Goal: Transaction & Acquisition: Download file/media

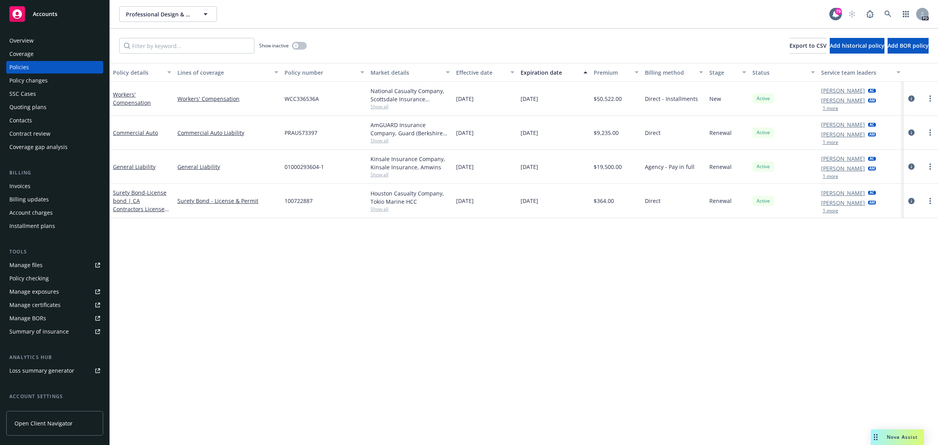
click at [47, 16] on span "Accounts" at bounding box center [45, 14] width 25 height 6
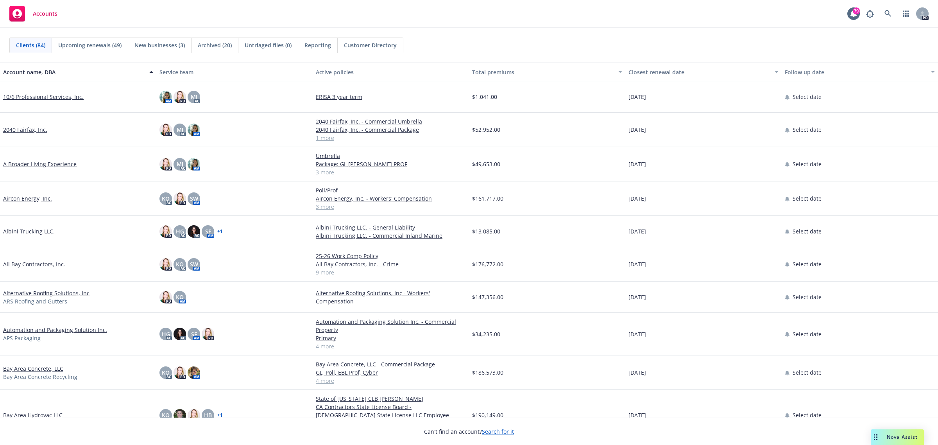
scroll to position [49, 0]
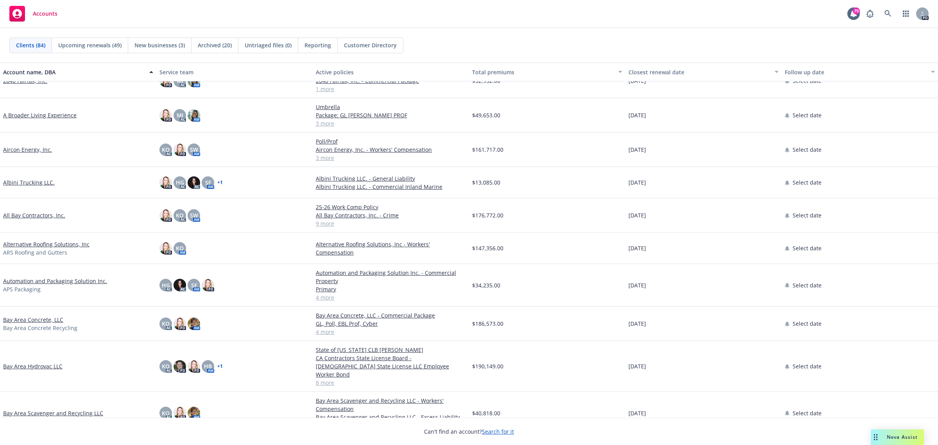
click at [28, 320] on link "Bay Area Concrete, LLC" at bounding box center [33, 319] width 60 height 8
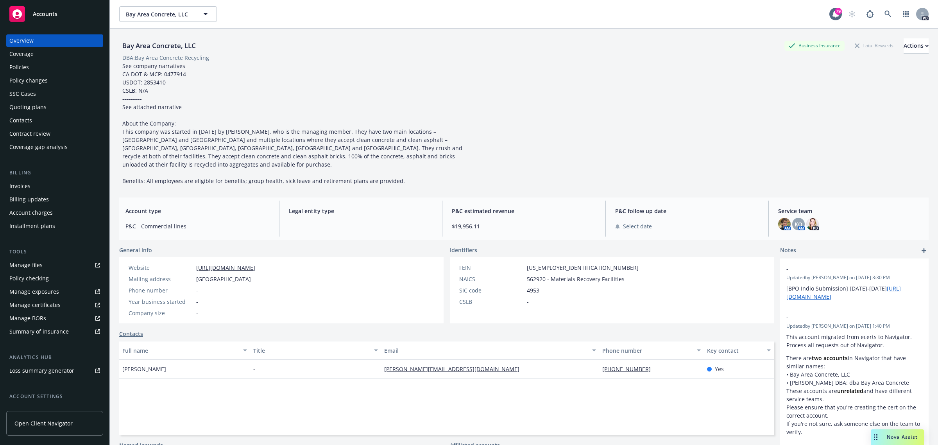
click at [55, 14] on span "Accounts" at bounding box center [45, 14] width 25 height 6
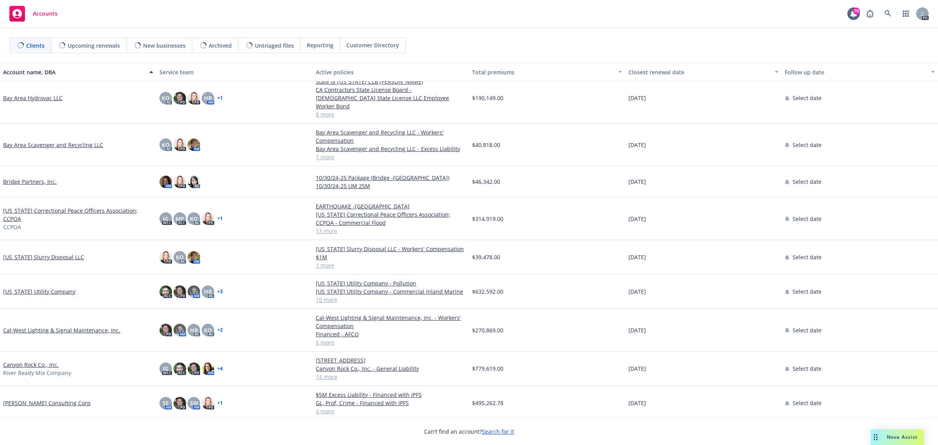
scroll to position [342, 0]
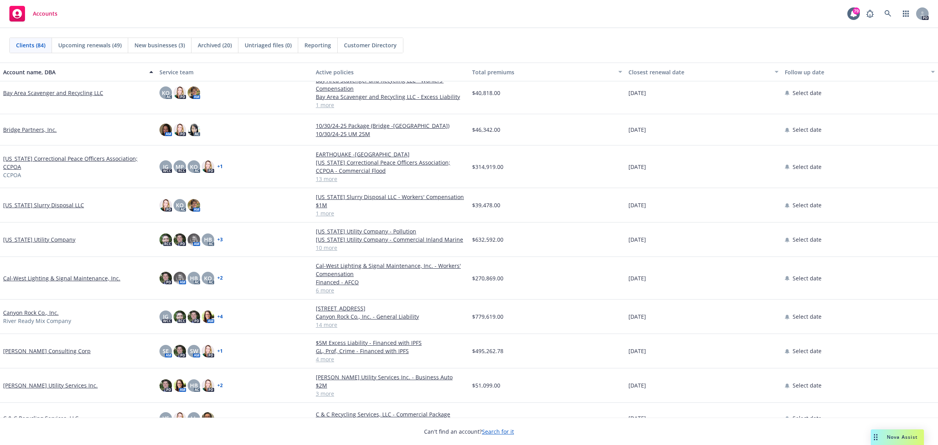
click at [42, 201] on link "[US_STATE] Slurry Disposal LLC" at bounding box center [43, 205] width 81 height 8
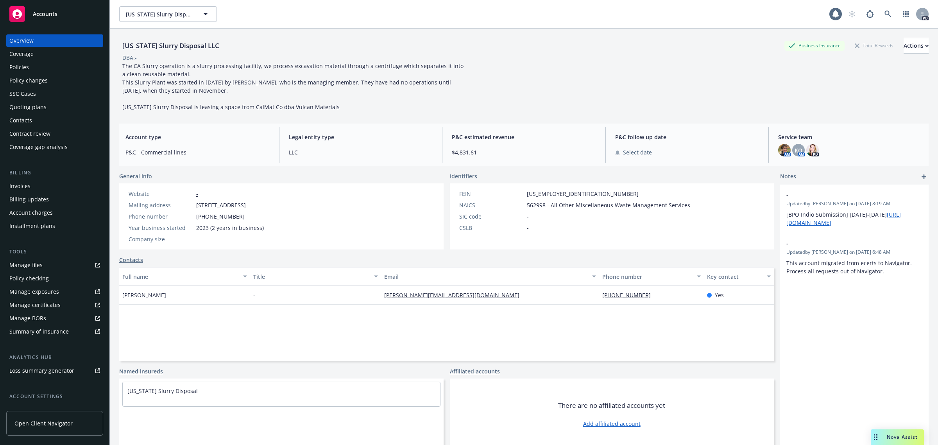
click at [31, 70] on div "Policies" at bounding box center [54, 67] width 91 height 13
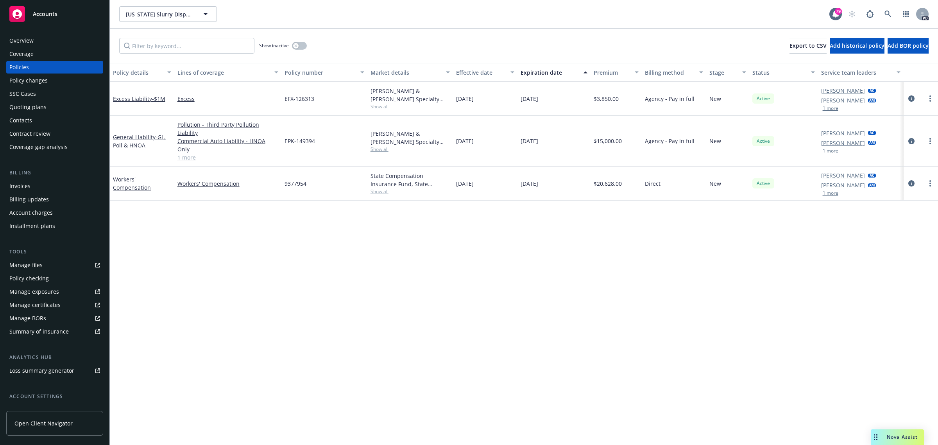
click at [31, 43] on div "Overview" at bounding box center [21, 40] width 24 height 13
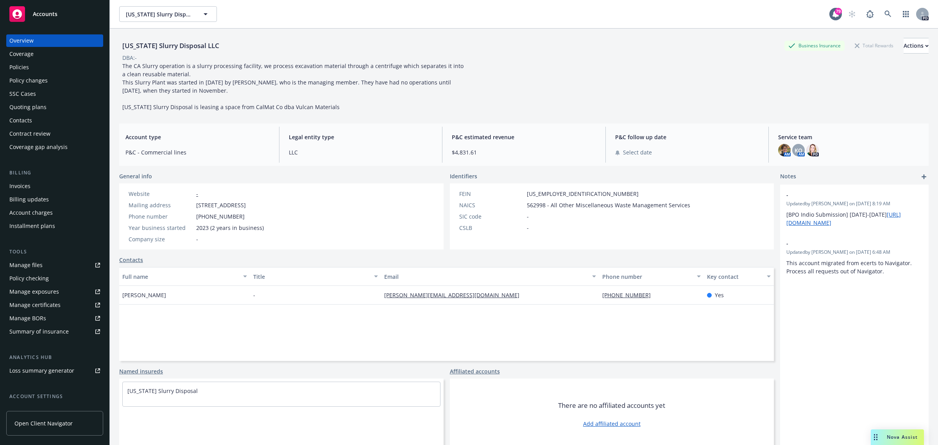
click at [27, 64] on div "Policies" at bounding box center [19, 67] width 20 height 13
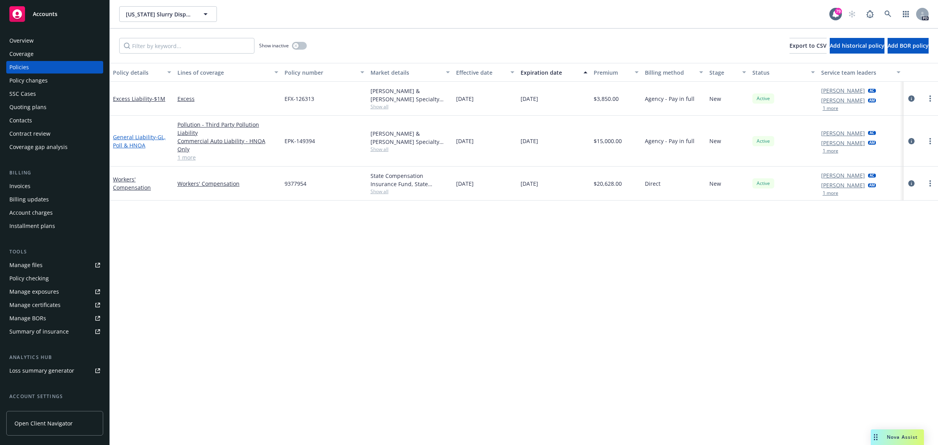
click at [131, 133] on link "General Liability - GL, [PERSON_NAME] & HNOA" at bounding box center [139, 141] width 53 height 16
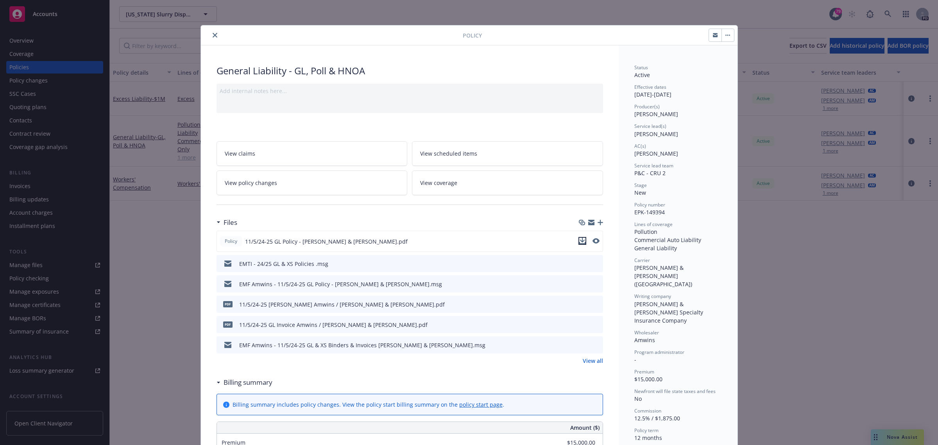
click at [579, 240] on icon "download file" at bounding box center [582, 241] width 6 height 6
click at [213, 33] on icon "close" at bounding box center [215, 35] width 5 height 5
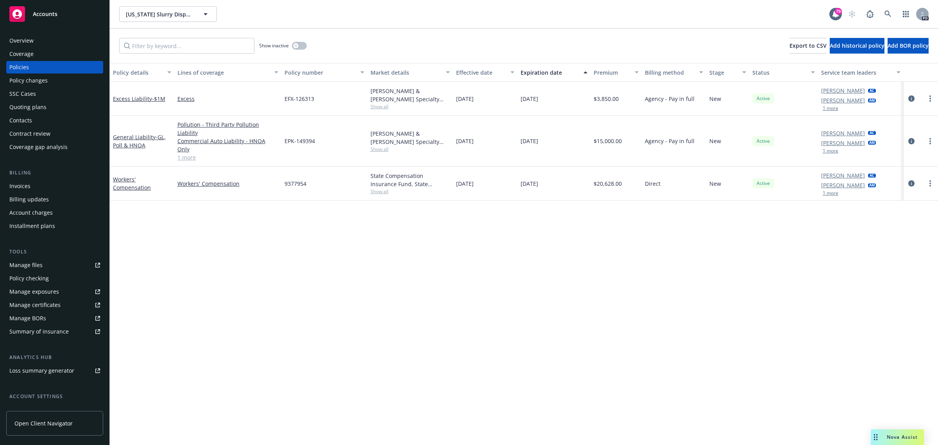
click at [43, 12] on span "Accounts" at bounding box center [45, 14] width 25 height 6
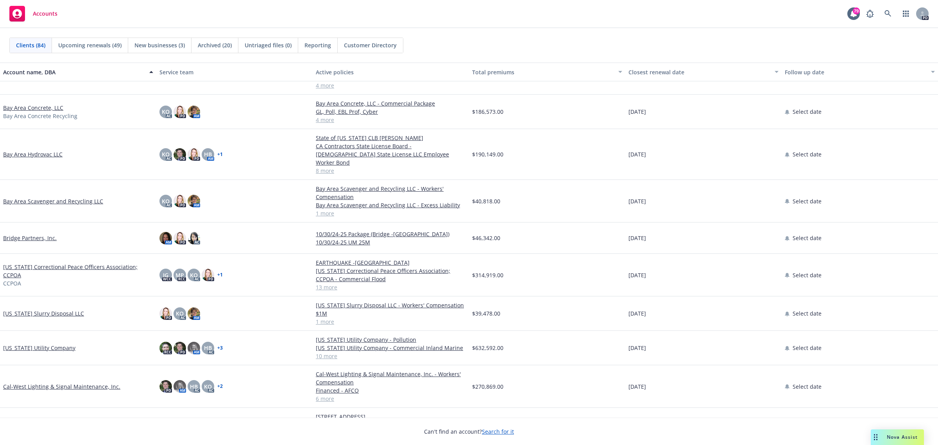
scroll to position [195, 0]
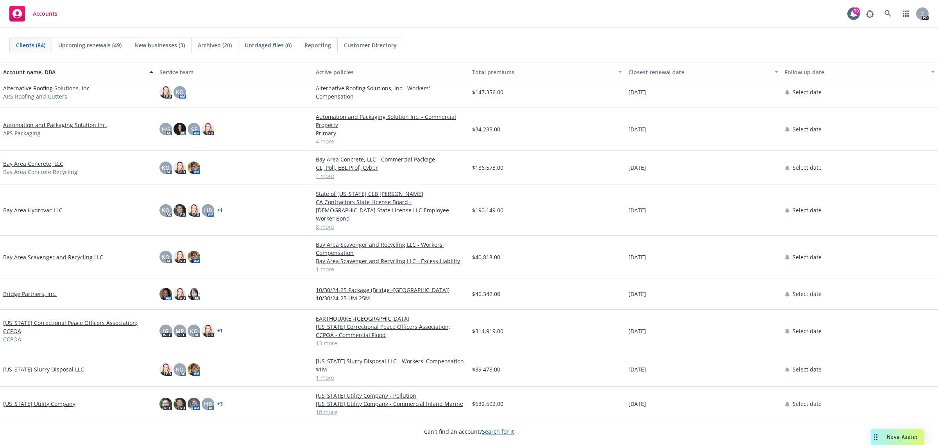
click at [31, 253] on link "Bay Area Scavenger and Recycling LLC" at bounding box center [53, 257] width 100 height 8
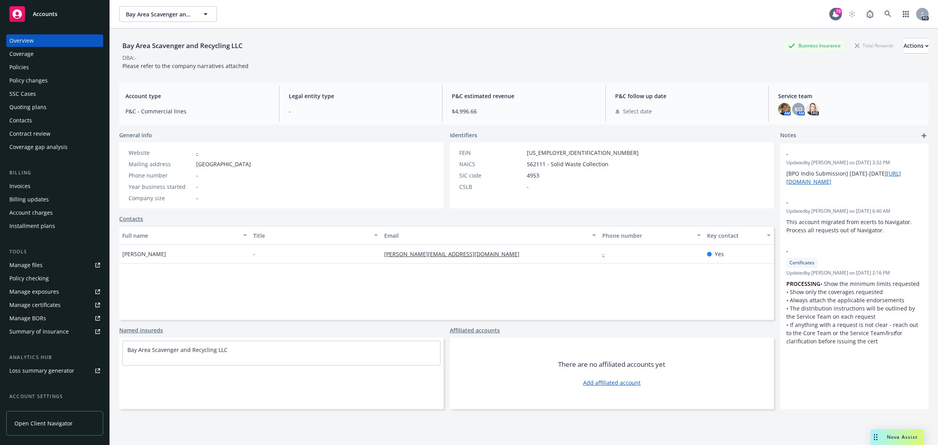
click at [22, 64] on div "Policies" at bounding box center [19, 67] width 20 height 13
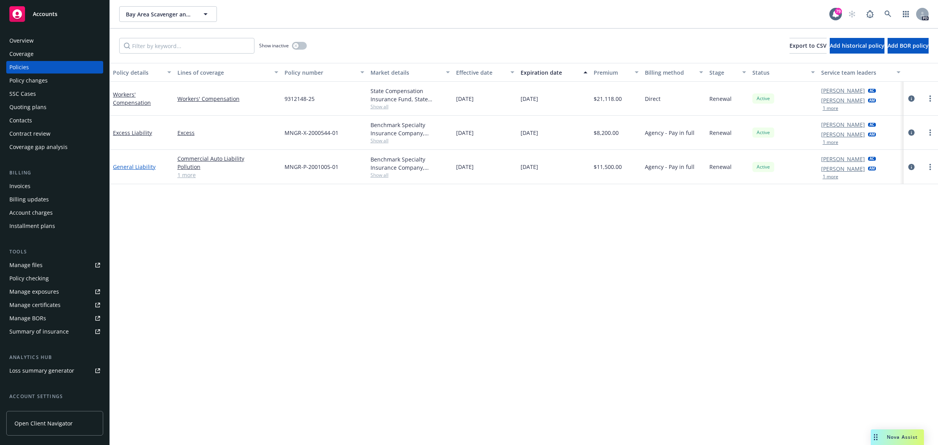
click at [124, 166] on link "General Liability" at bounding box center [134, 166] width 43 height 7
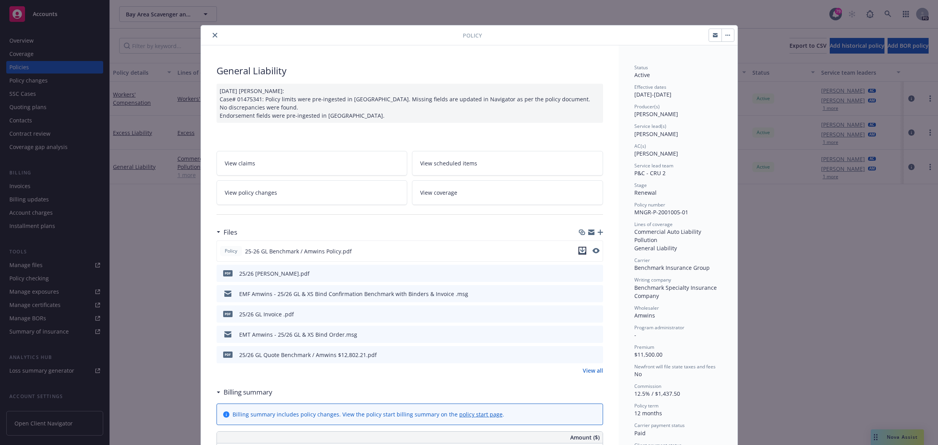
click at [579, 248] on icon "download file" at bounding box center [582, 250] width 6 height 6
click at [213, 34] on icon "close" at bounding box center [215, 35] width 5 height 5
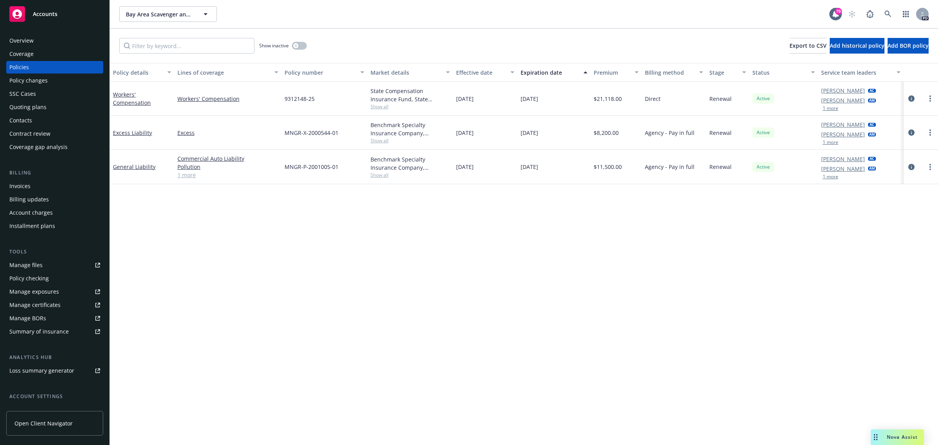
click at [50, 11] on span "Accounts" at bounding box center [45, 14] width 25 height 6
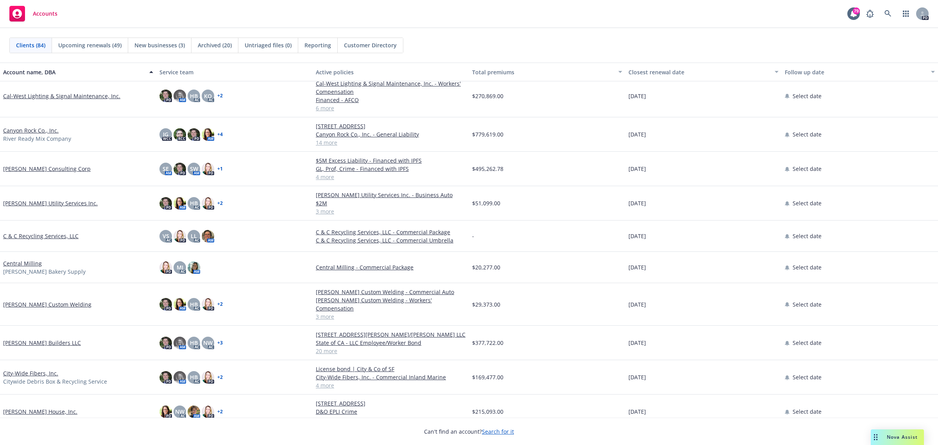
scroll to position [440, 0]
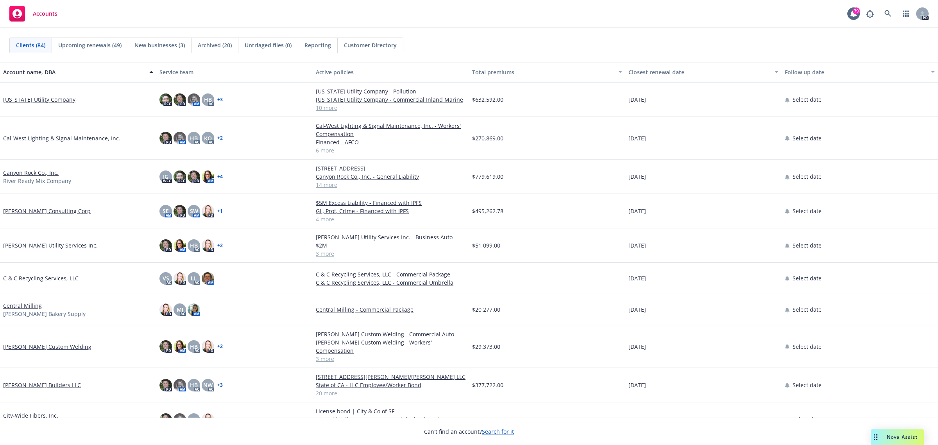
click at [45, 245] on link "[PERSON_NAME] Utility Services Inc." at bounding box center [50, 245] width 95 height 8
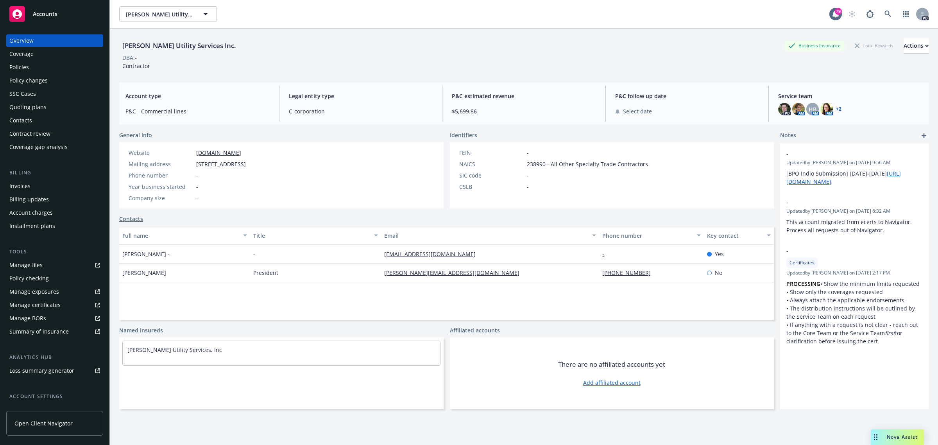
click at [42, 12] on span "Accounts" at bounding box center [45, 14] width 25 height 6
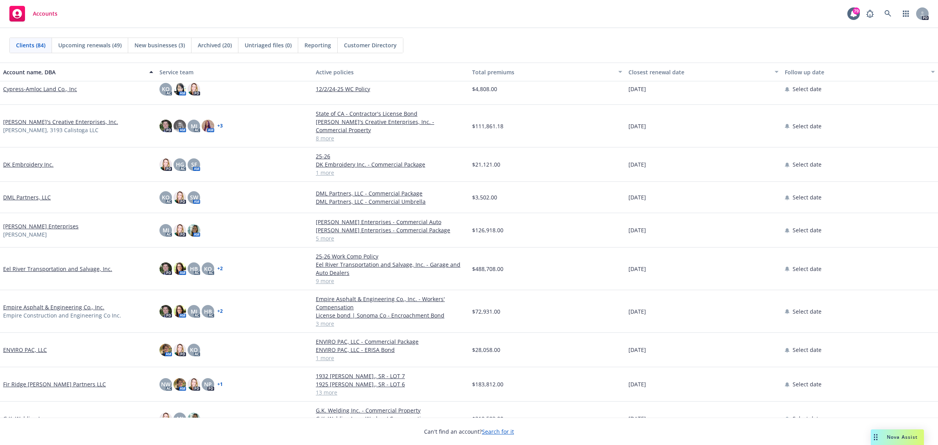
scroll to position [830, 0]
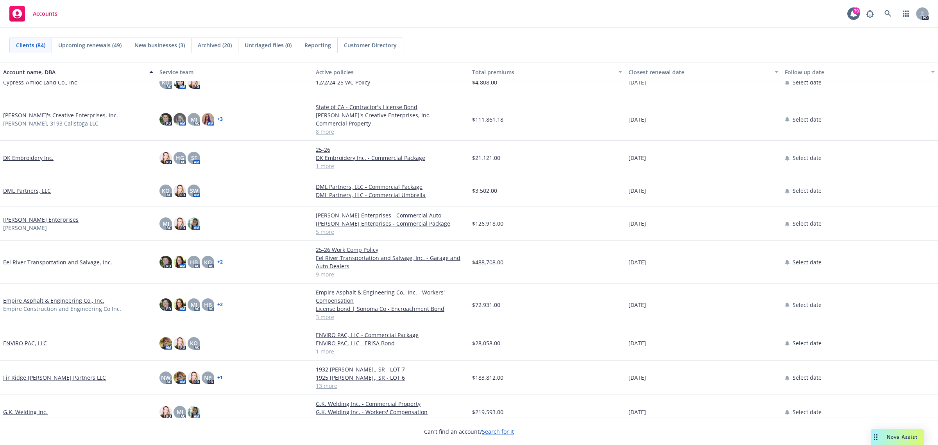
click at [24, 339] on link "ENVIRO PAC, LLC" at bounding box center [25, 343] width 44 height 8
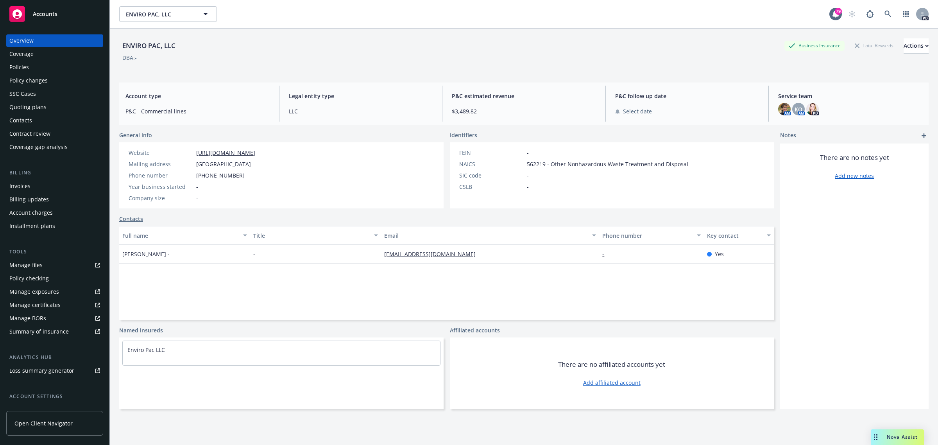
click at [185, 89] on div "Account type P&C - Commercial lines" at bounding box center [197, 104] width 157 height 36
click at [14, 65] on div "Policies" at bounding box center [19, 67] width 20 height 13
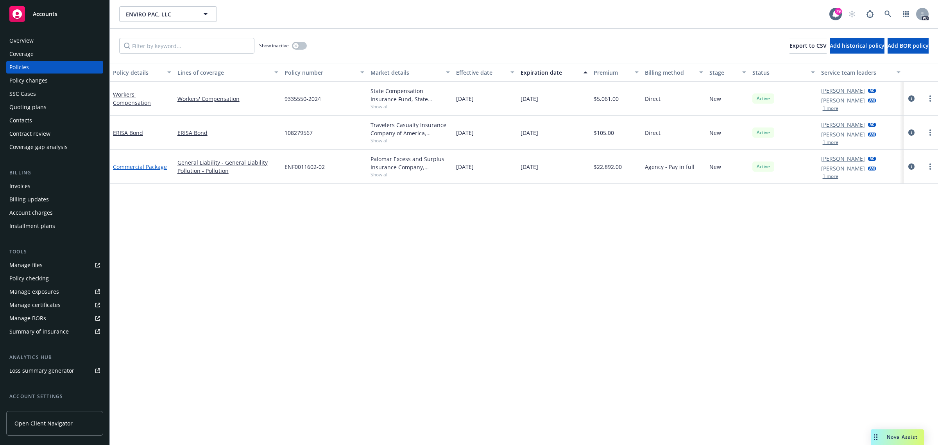
click at [139, 163] on link "Commercial Package" at bounding box center [140, 166] width 54 height 7
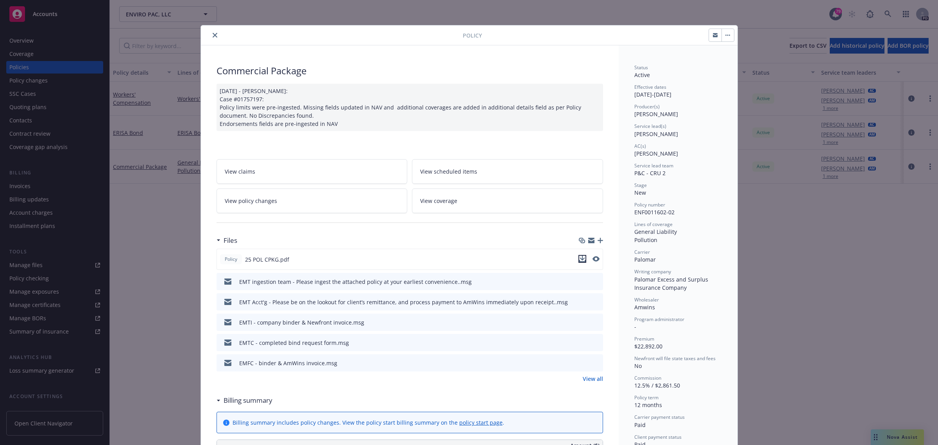
click at [579, 259] on icon "download file" at bounding box center [581, 258] width 5 height 5
click at [213, 34] on icon "close" at bounding box center [215, 35] width 5 height 5
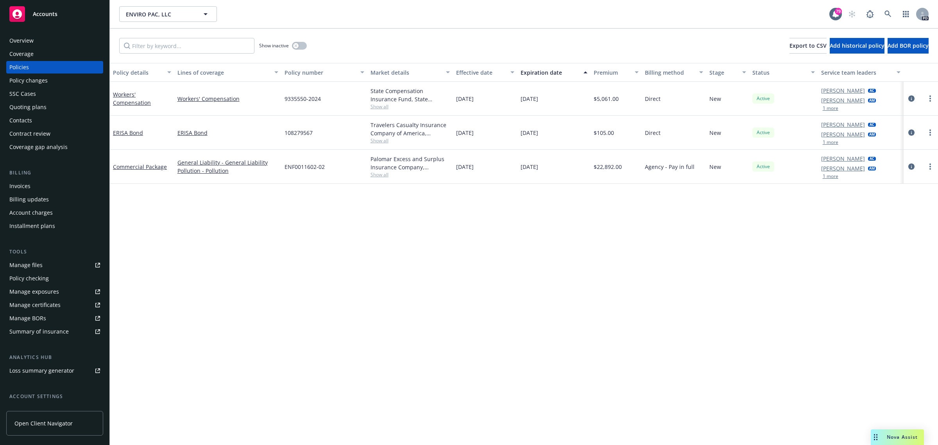
click at [43, 18] on div "Accounts" at bounding box center [54, 14] width 91 height 16
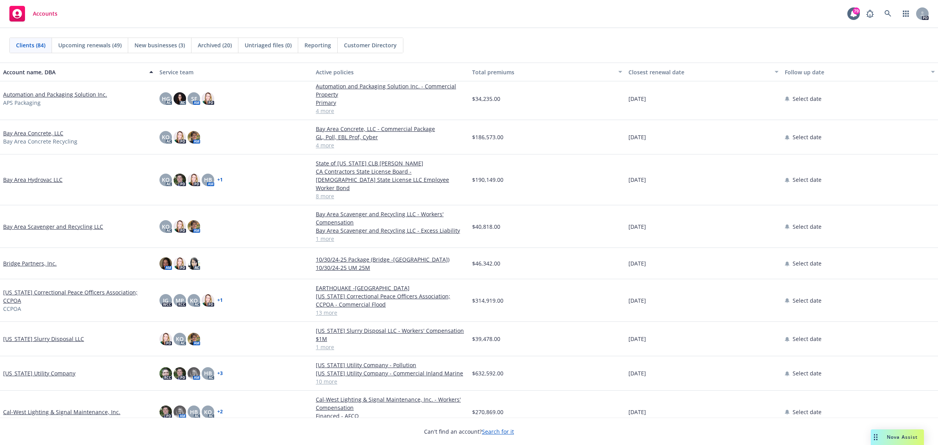
scroll to position [244, 0]
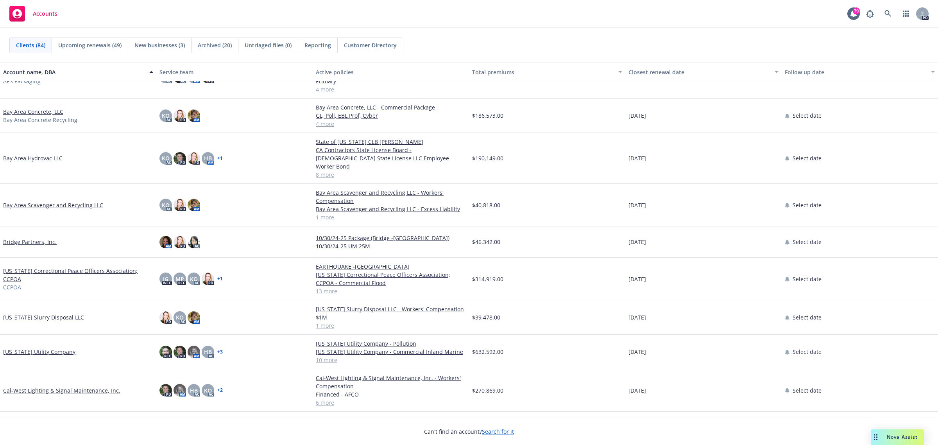
click at [51, 313] on link "[US_STATE] Slurry Disposal LLC" at bounding box center [43, 317] width 81 height 8
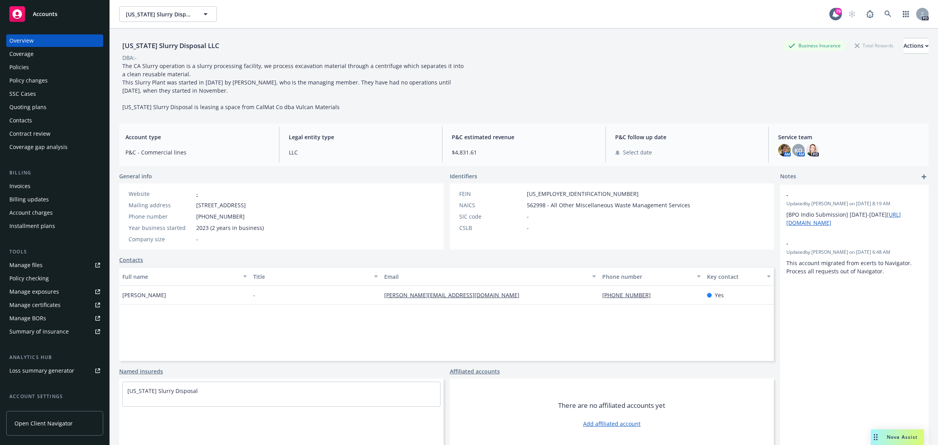
click at [25, 64] on div "Policies" at bounding box center [19, 67] width 20 height 13
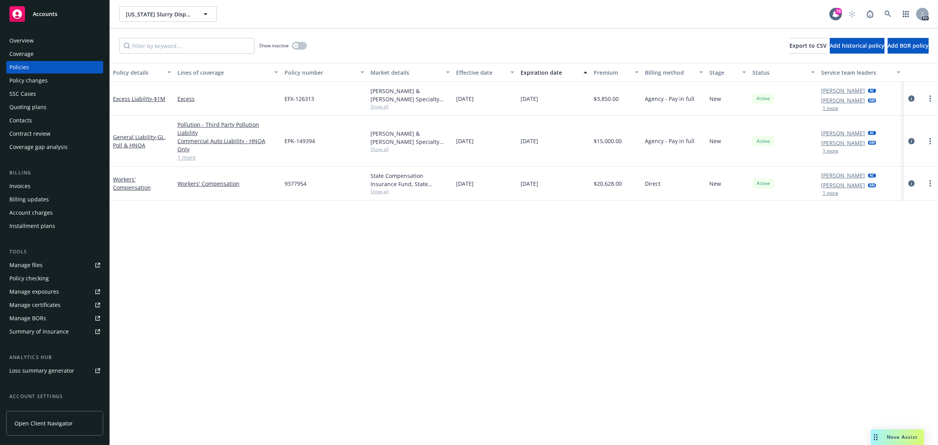
click at [48, 14] on span "Accounts" at bounding box center [45, 14] width 25 height 6
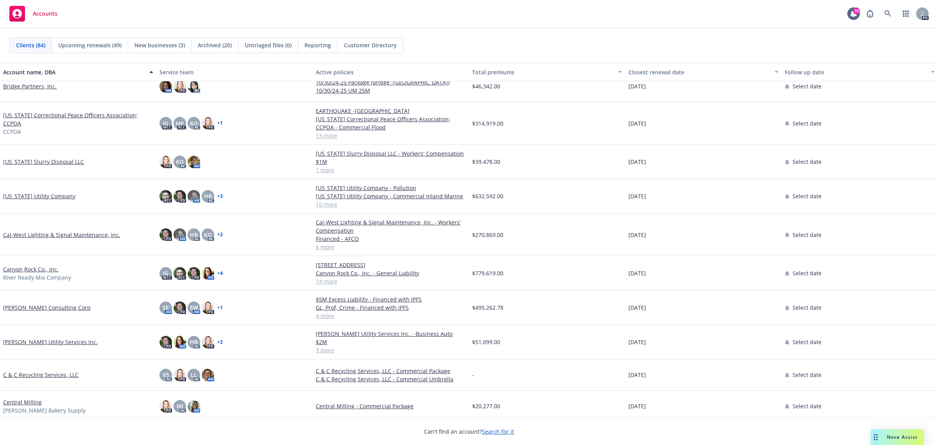
scroll to position [391, 0]
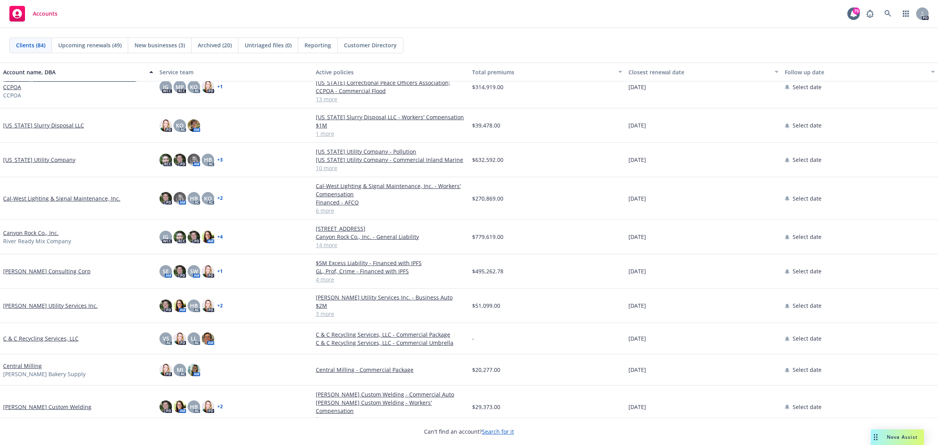
click at [28, 306] on link "[PERSON_NAME] Utility Services Inc." at bounding box center [50, 305] width 95 height 8
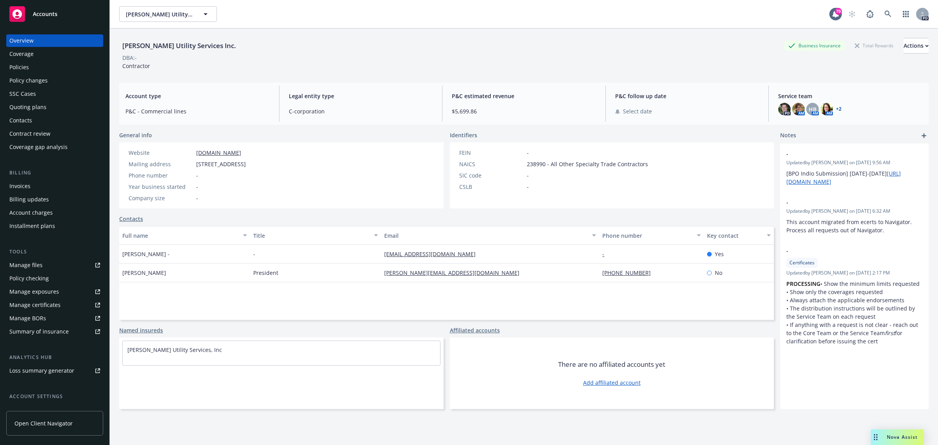
click at [23, 67] on div "Policies" at bounding box center [19, 67] width 20 height 13
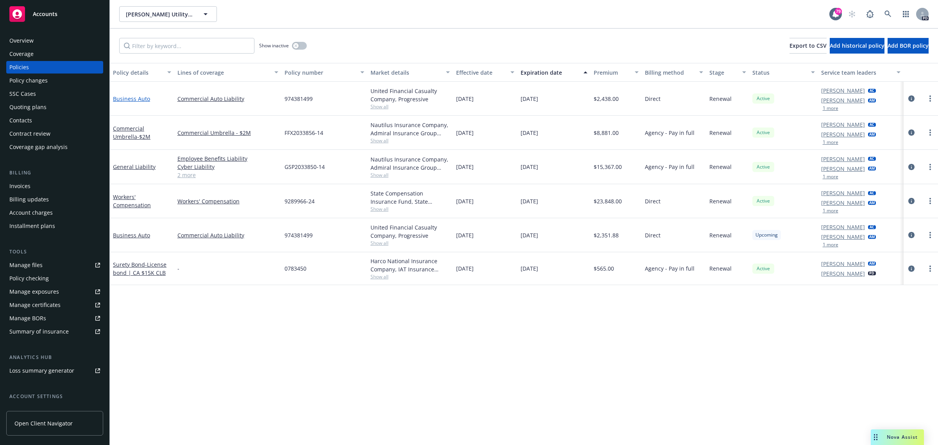
click at [128, 98] on link "Business Auto" at bounding box center [131, 98] width 37 height 7
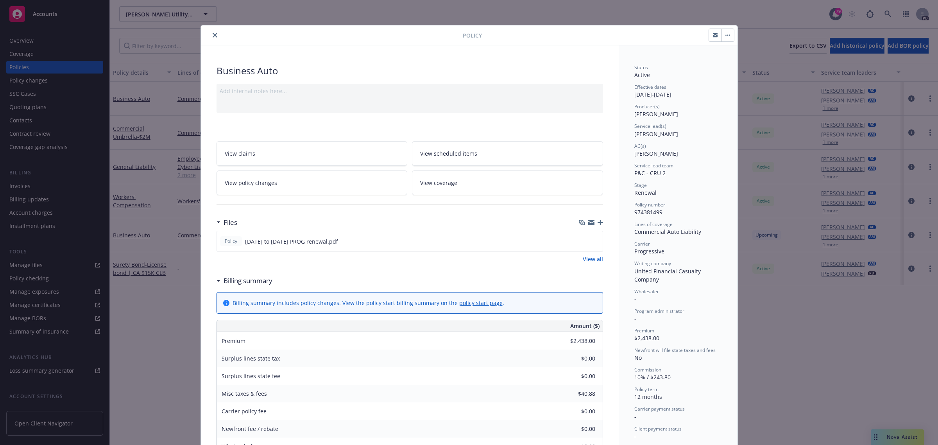
click at [440, 152] on span "View scheduled items" at bounding box center [448, 153] width 57 height 8
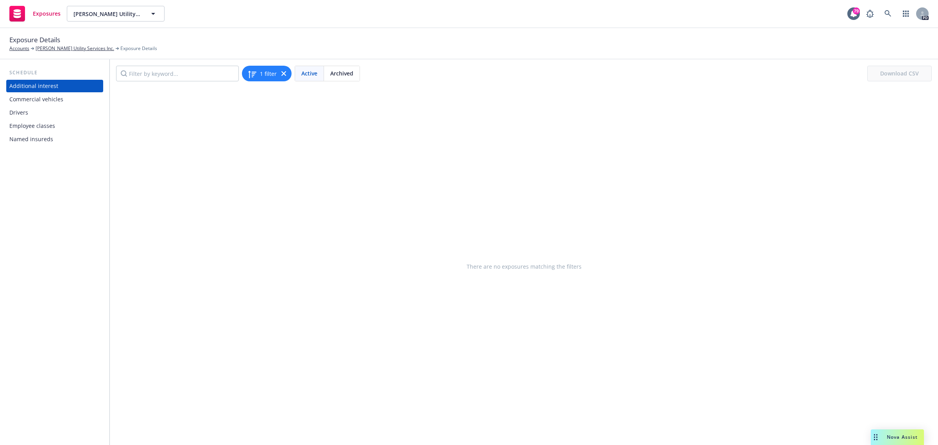
click at [38, 97] on div "Commercial vehicles" at bounding box center [36, 99] width 54 height 13
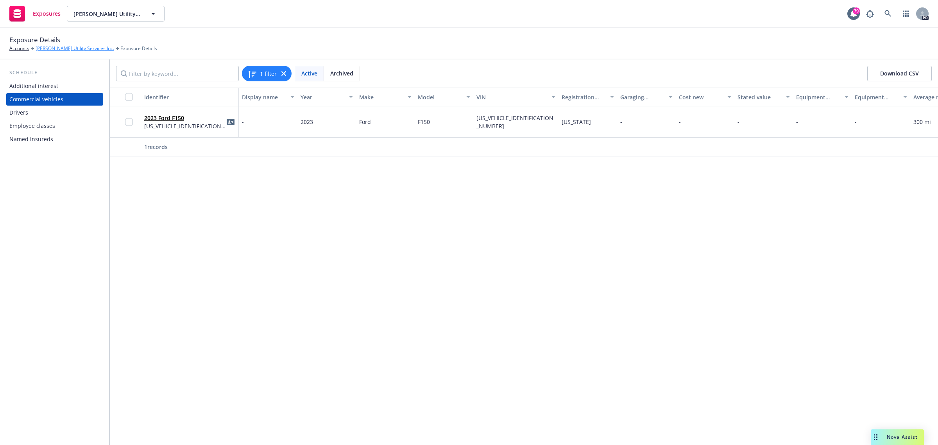
click at [61, 47] on link "Casey Utility Services Inc." at bounding box center [75, 48] width 79 height 7
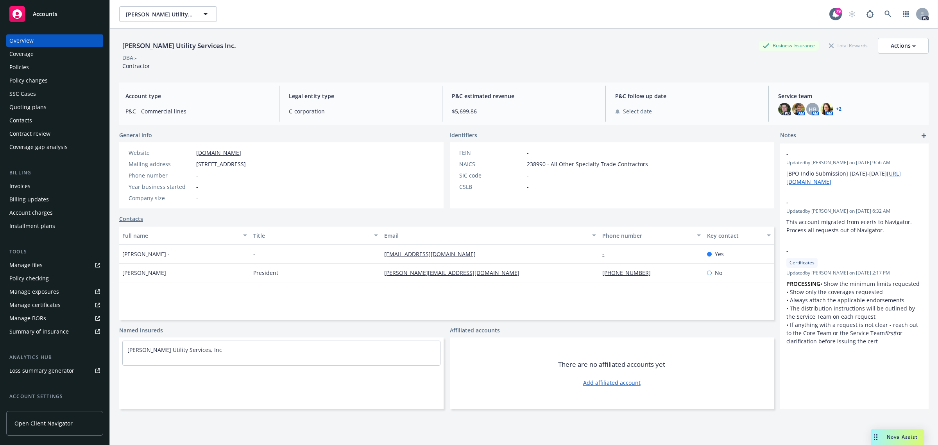
click at [47, 13] on span "Accounts" at bounding box center [45, 14] width 25 height 6
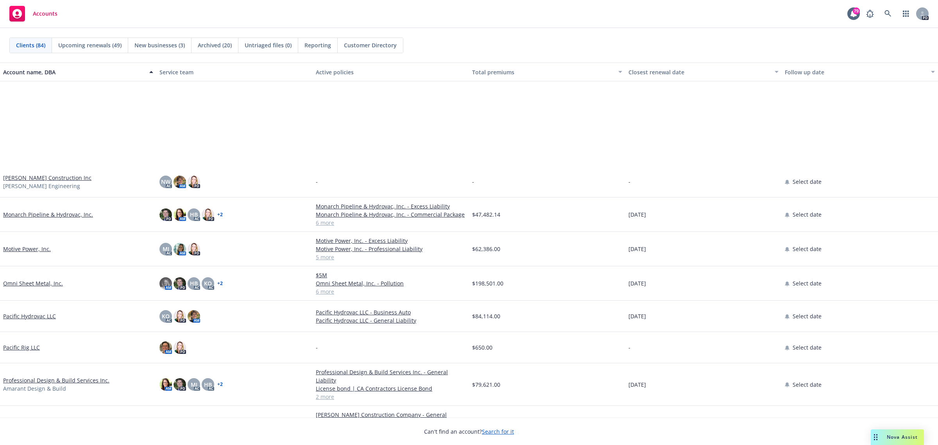
scroll to position [1612, 0]
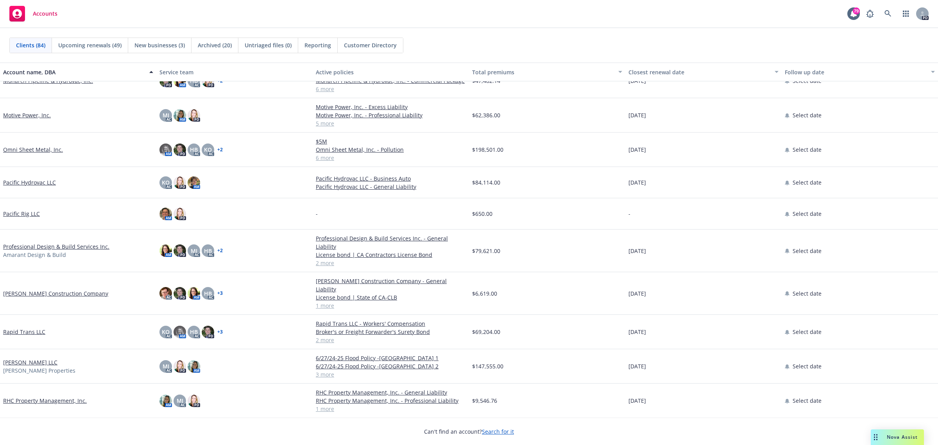
click at [28, 181] on link "Pacific Hydrovac LLC" at bounding box center [29, 182] width 53 height 8
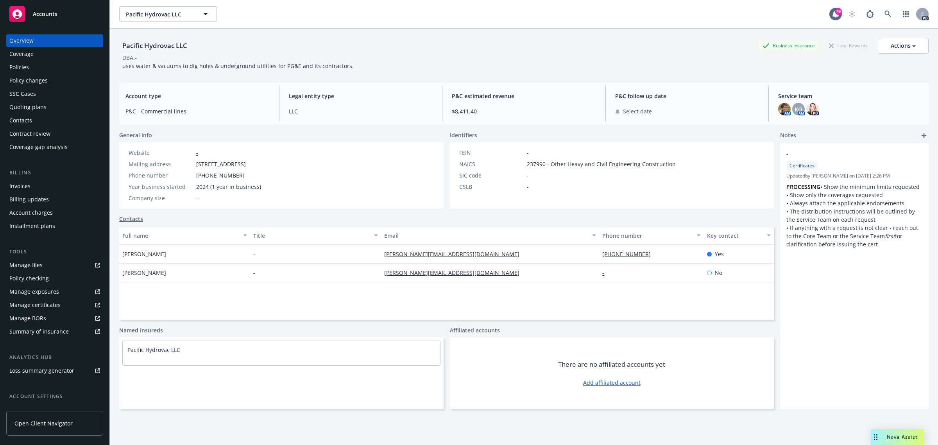
click at [24, 63] on div "Policies" at bounding box center [19, 67] width 20 height 13
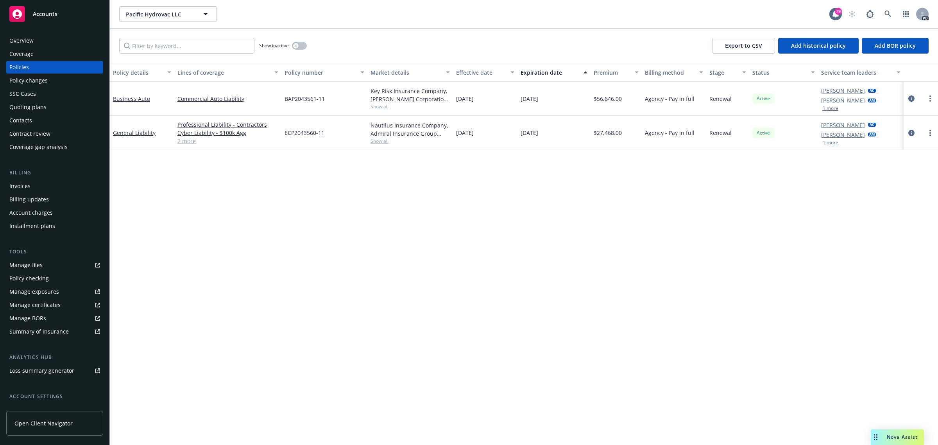
click at [24, 43] on div "Overview" at bounding box center [21, 40] width 24 height 13
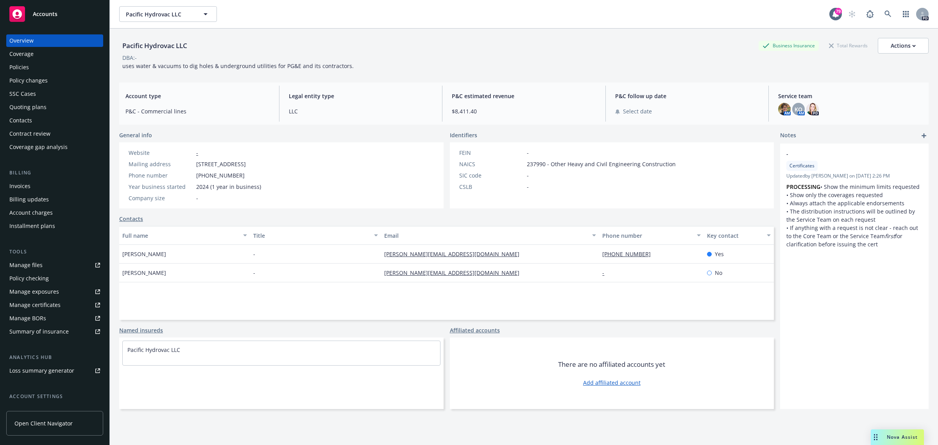
click at [20, 63] on div "Policies" at bounding box center [19, 67] width 20 height 13
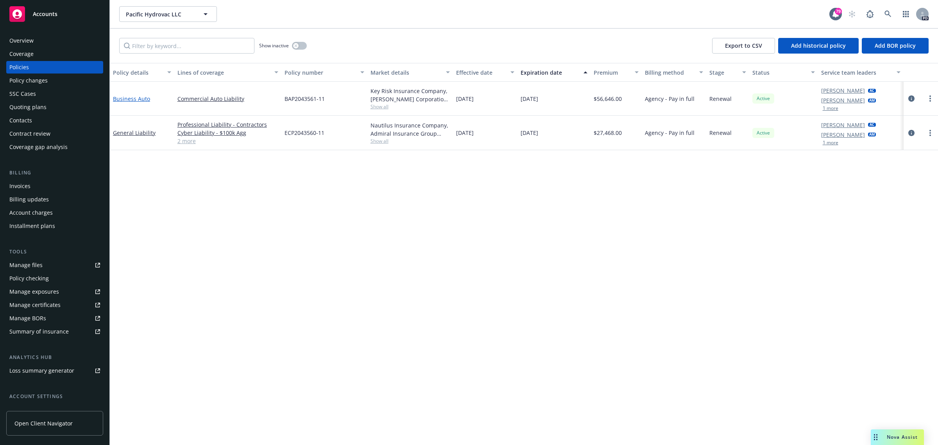
click at [137, 98] on link "Business Auto" at bounding box center [131, 98] width 37 height 7
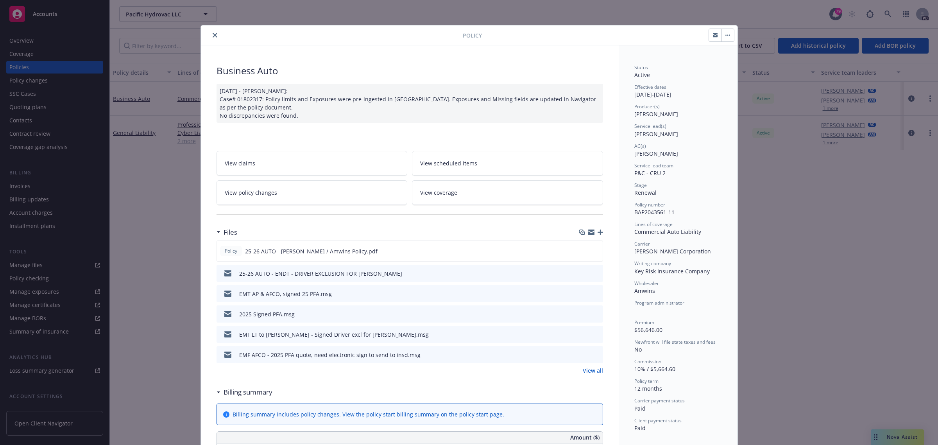
click at [440, 163] on span "View scheduled items" at bounding box center [448, 163] width 57 height 8
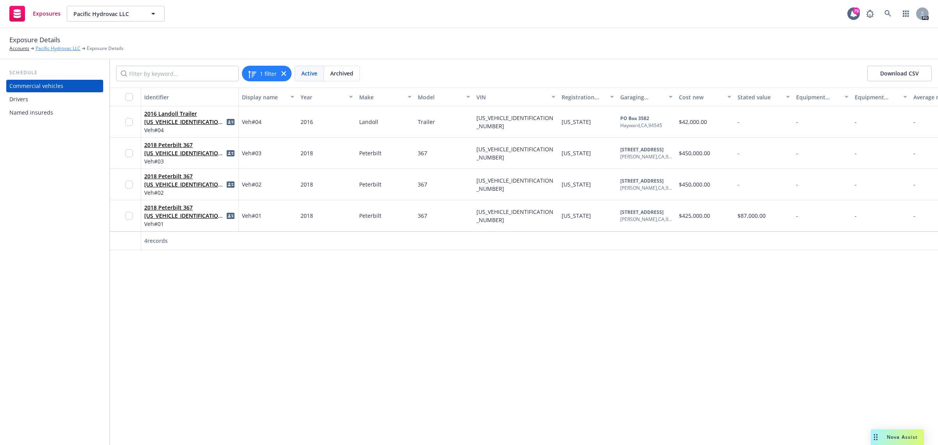
click at [40, 46] on link "Pacific Hydrovac LLC" at bounding box center [58, 48] width 45 height 7
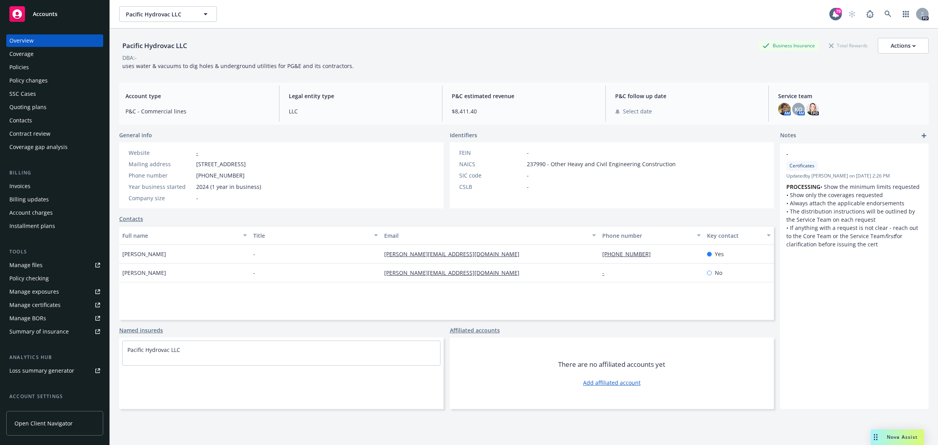
click at [25, 68] on div "Policies" at bounding box center [19, 67] width 20 height 13
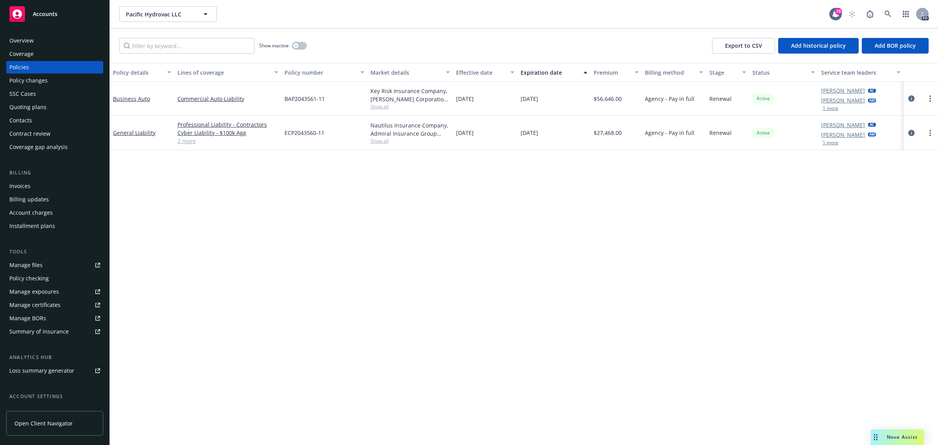
click at [50, 11] on span "Accounts" at bounding box center [45, 14] width 25 height 6
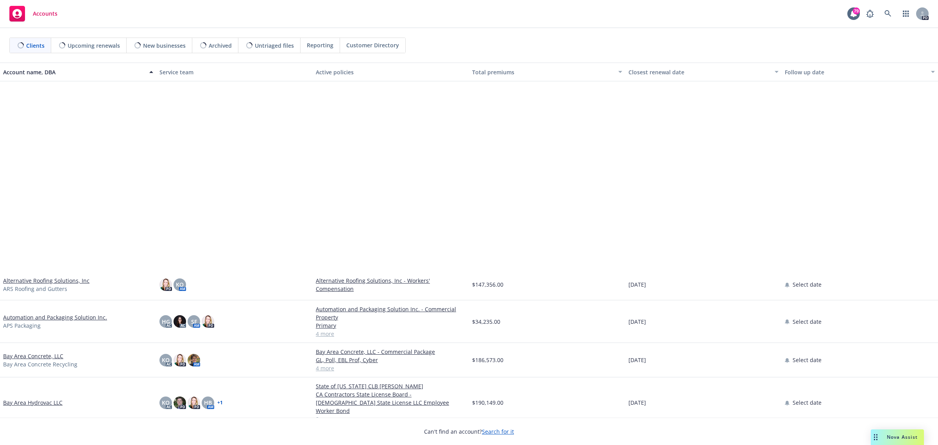
scroll to position [244, 0]
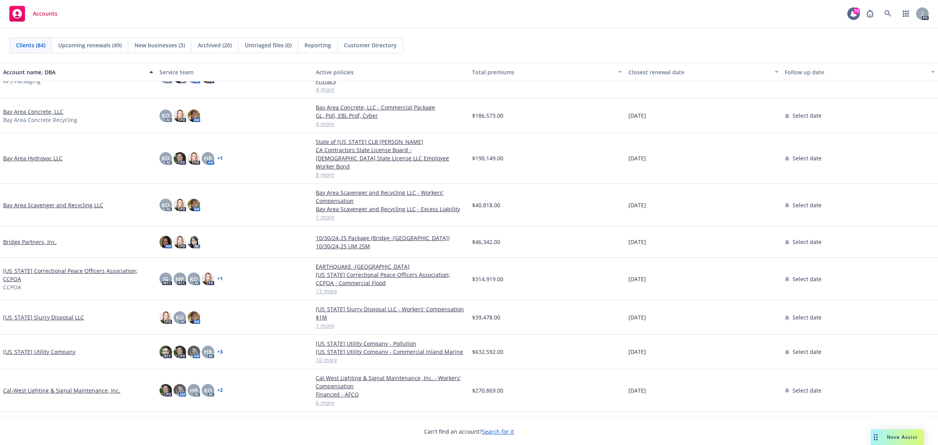
click at [34, 156] on link "Bay Area Hydrovac LLC" at bounding box center [32, 158] width 59 height 8
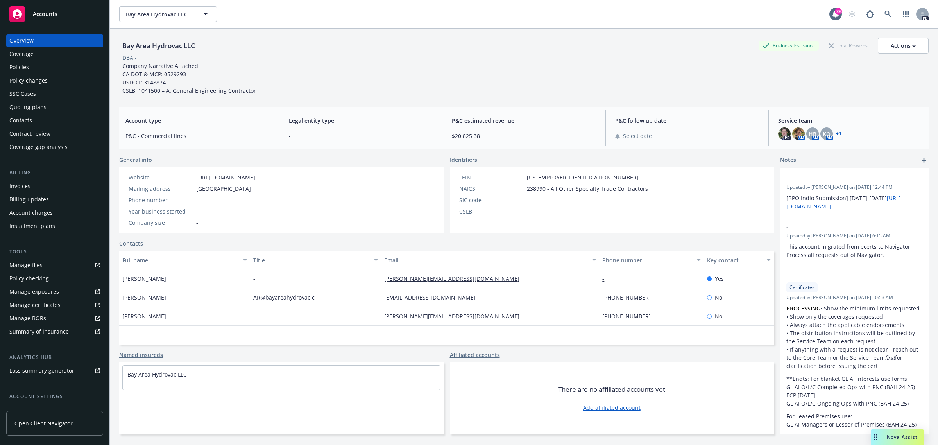
click at [20, 65] on div "Policies" at bounding box center [19, 67] width 20 height 13
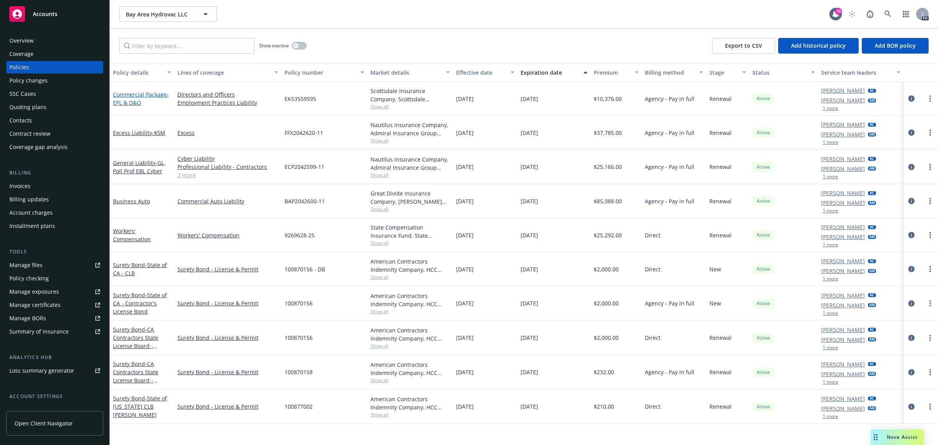
click at [129, 94] on link "Commercial Package - EPL & D&O" at bounding box center [141, 99] width 56 height 16
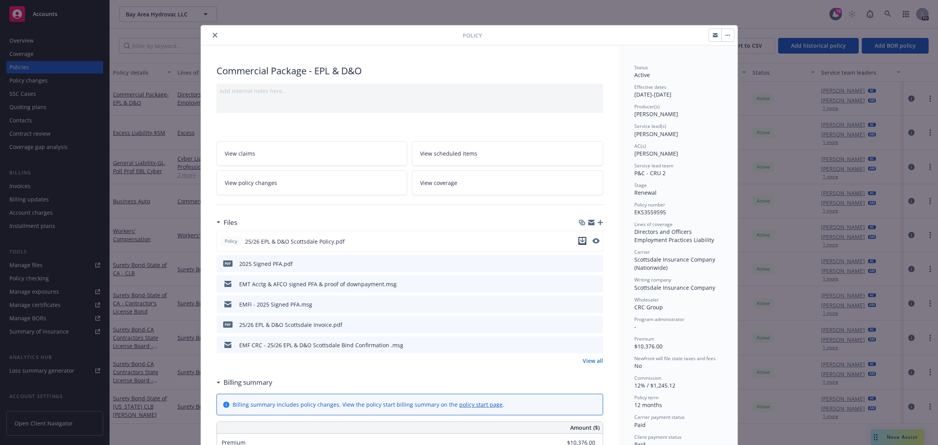
click at [580, 240] on icon "download file" at bounding box center [581, 240] width 5 height 5
click at [213, 34] on icon "close" at bounding box center [215, 35] width 5 height 5
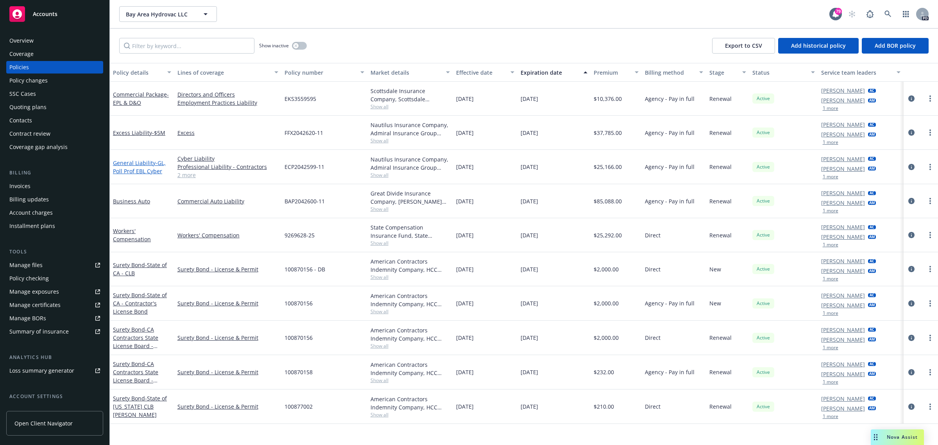
click at [130, 163] on link "General Liability - GL, Poll Prof EBL Cyber" at bounding box center [139, 167] width 53 height 16
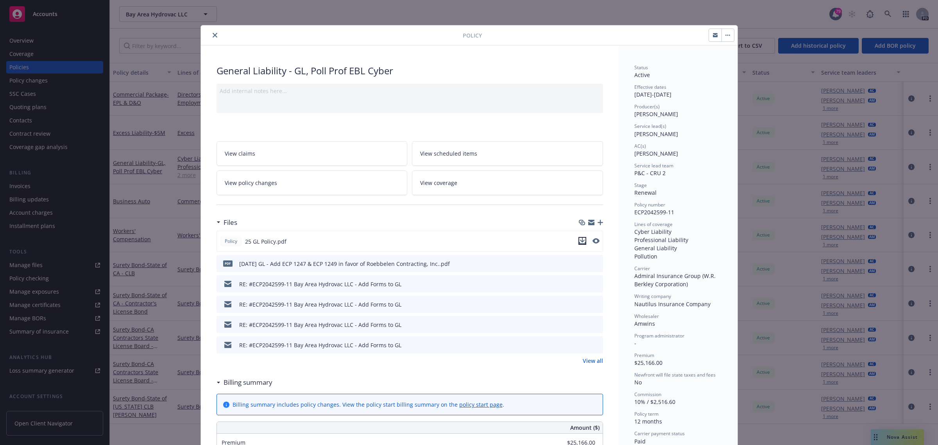
click at [579, 239] on icon "download file" at bounding box center [582, 241] width 6 height 6
click at [213, 34] on icon "close" at bounding box center [215, 35] width 5 height 5
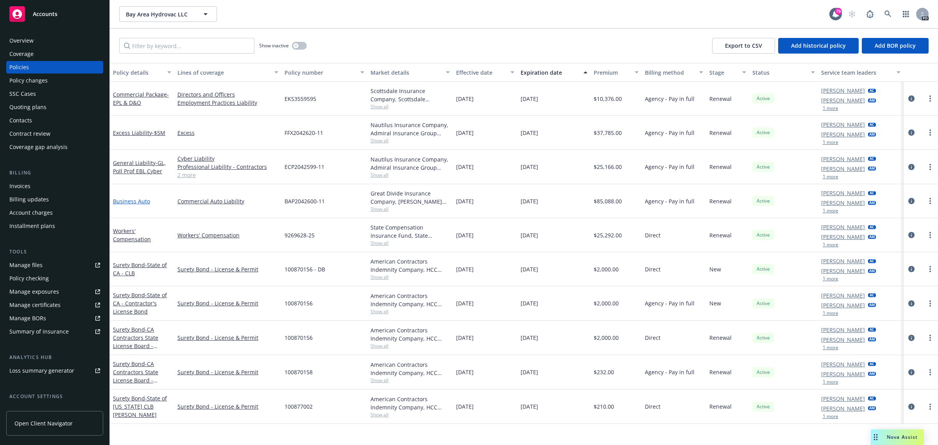
click at [130, 201] on link "Business Auto" at bounding box center [131, 200] width 37 height 7
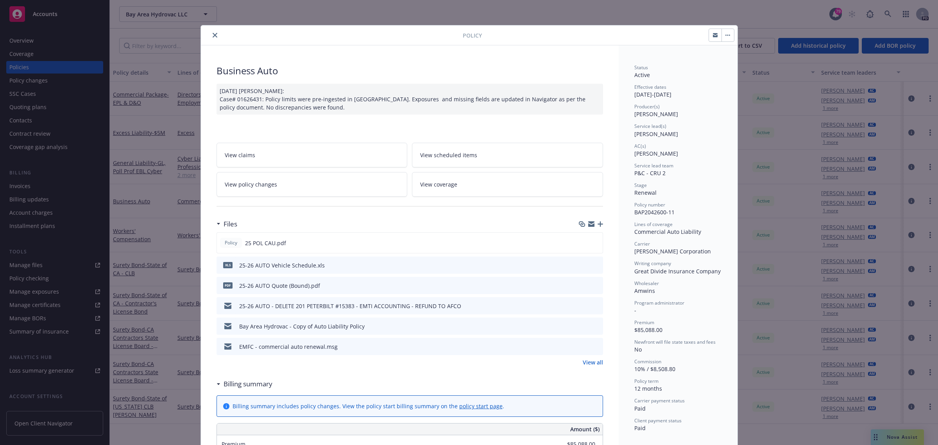
click at [447, 154] on span "View scheduled items" at bounding box center [448, 155] width 57 height 8
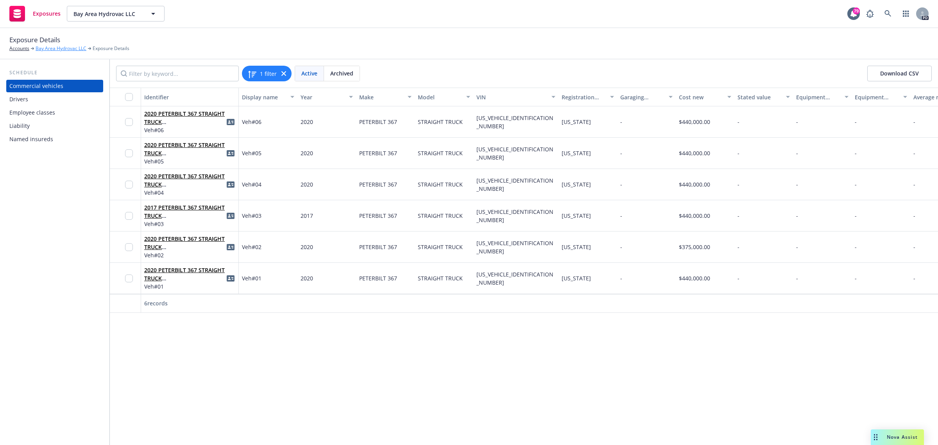
click at [70, 46] on link "Bay Area Hydrovac LLC" at bounding box center [61, 48] width 51 height 7
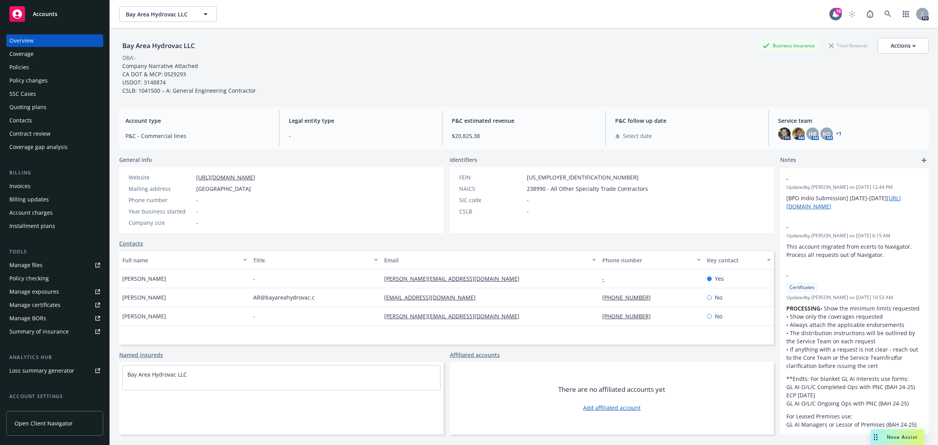
click at [23, 68] on div "Policies" at bounding box center [19, 67] width 20 height 13
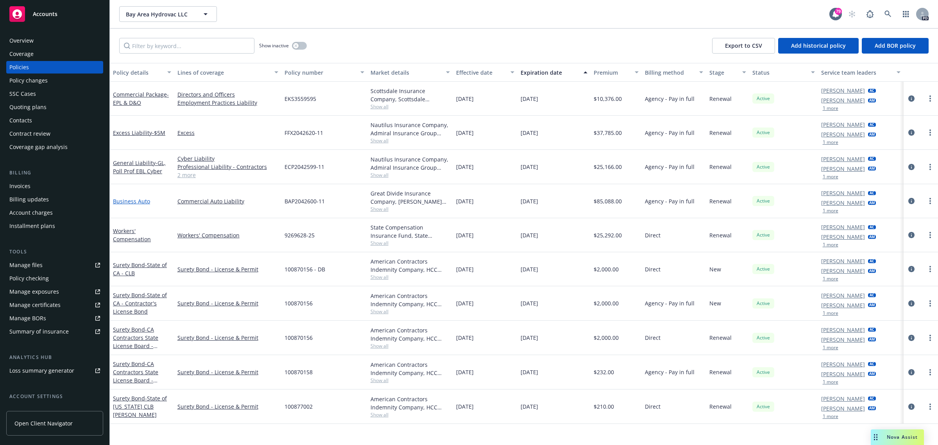
click at [139, 202] on link "Business Auto" at bounding box center [131, 200] width 37 height 7
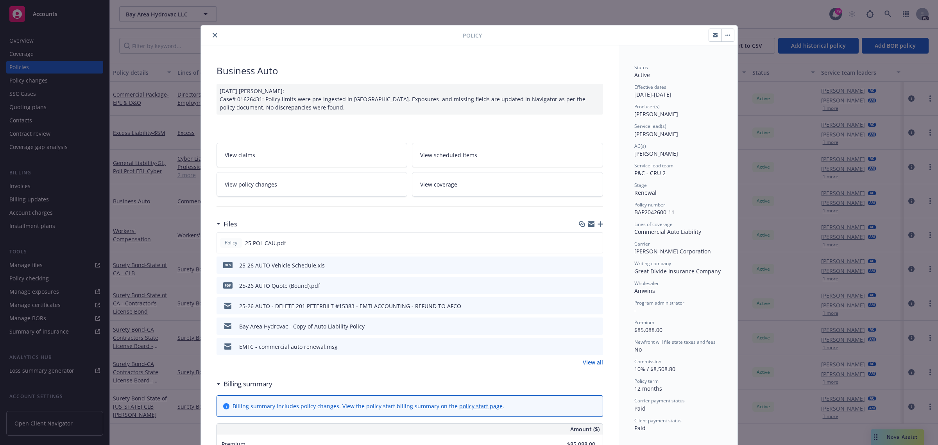
click at [248, 184] on span "View policy changes" at bounding box center [251, 184] width 52 height 8
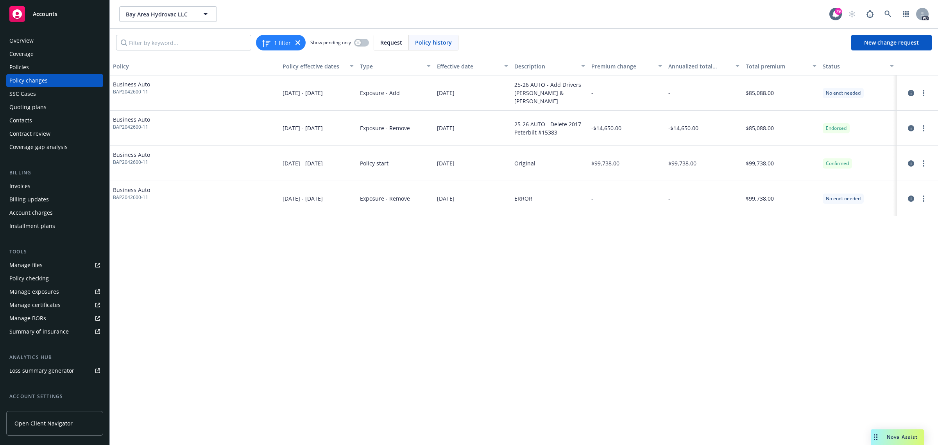
click at [40, 13] on span "Accounts" at bounding box center [45, 14] width 25 height 6
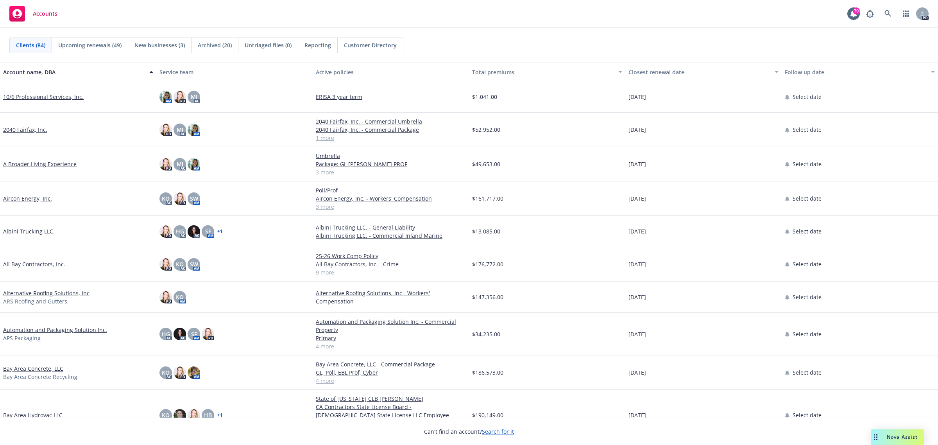
click at [37, 368] on link "Bay Area Concrete, LLC" at bounding box center [33, 368] width 60 height 8
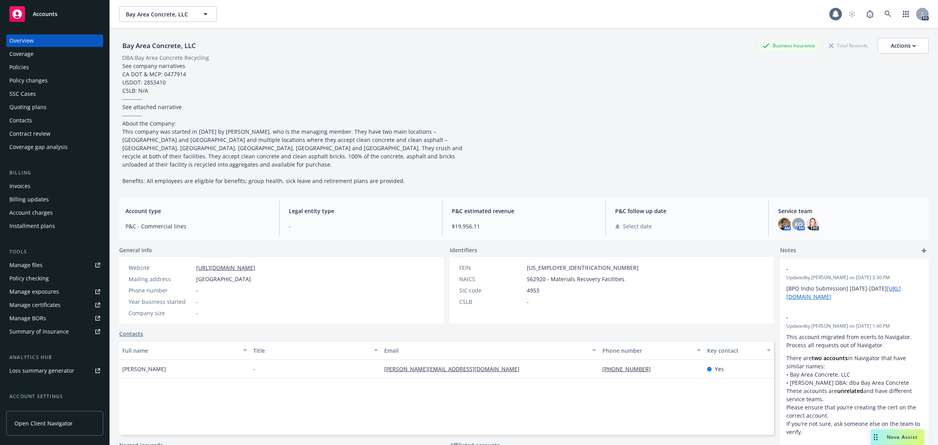
click at [12, 69] on div "Policies" at bounding box center [19, 67] width 20 height 13
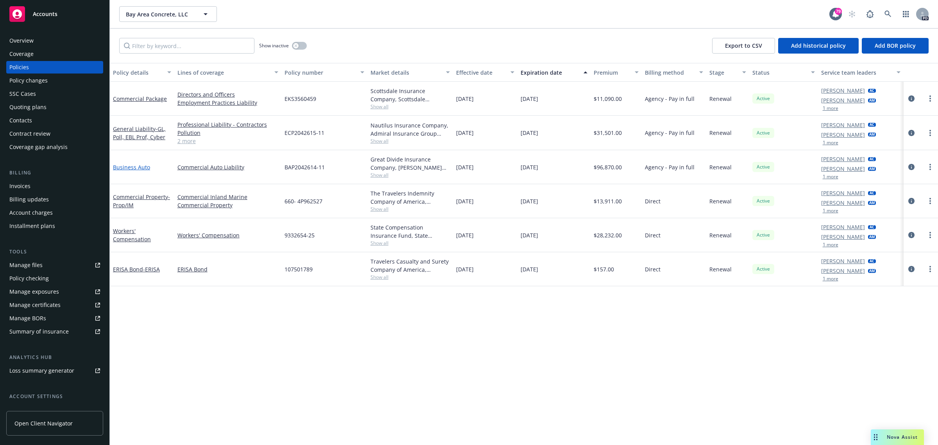
click at [133, 167] on link "Business Auto" at bounding box center [131, 166] width 37 height 7
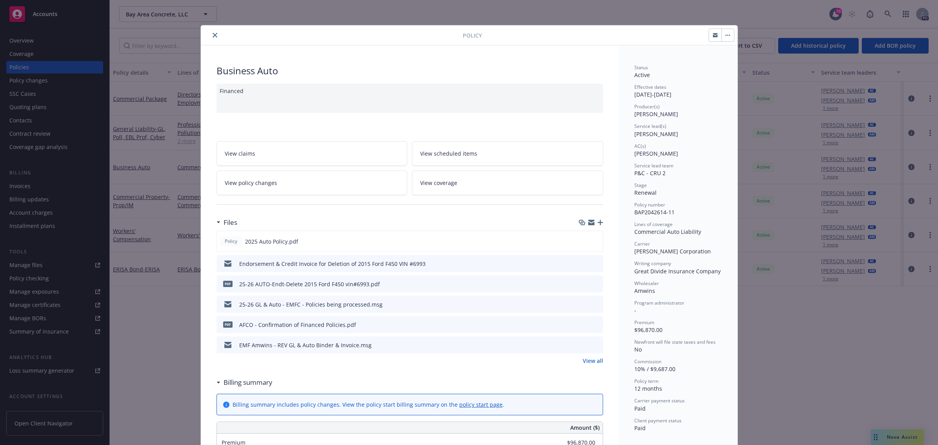
drag, startPoint x: 212, startPoint y: 35, endPoint x: 151, endPoint y: 26, distance: 61.3
click at [213, 35] on icon "close" at bounding box center [215, 35] width 5 height 5
